Goal: Information Seeking & Learning: Learn about a topic

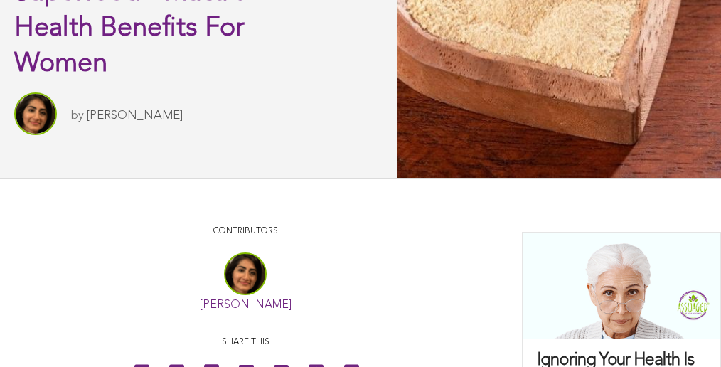
scroll to position [227, 0]
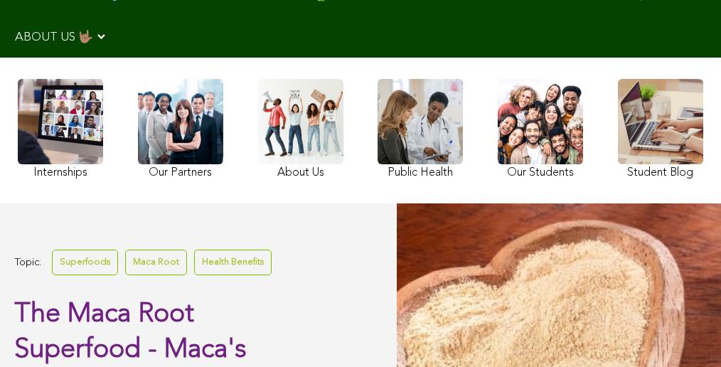
click at [539, 145] on link at bounding box center [540, 131] width 85 height 104
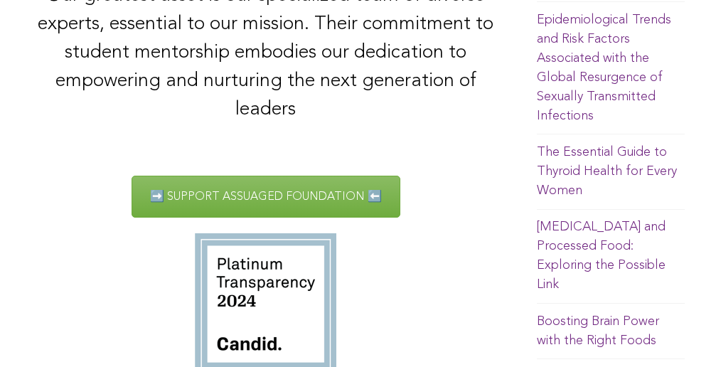
scroll to position [263, 0]
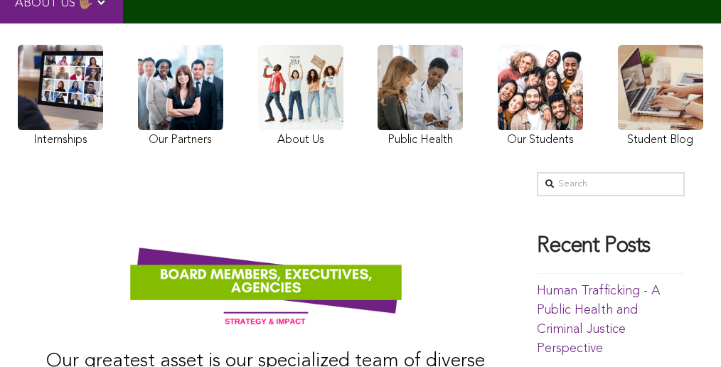
click at [657, 107] on link at bounding box center [660, 98] width 85 height 106
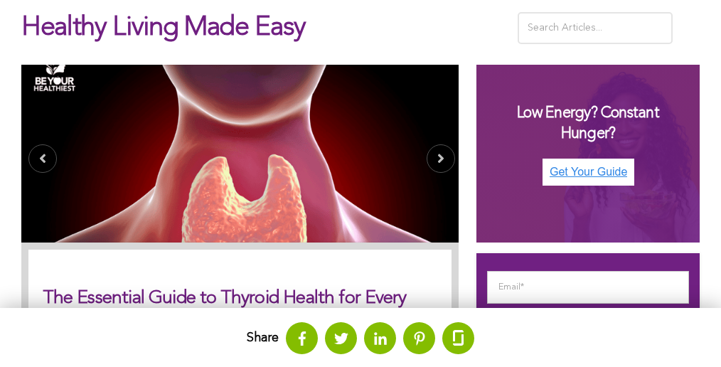
scroll to position [615, 0]
